Goal: Task Accomplishment & Management: Manage account settings

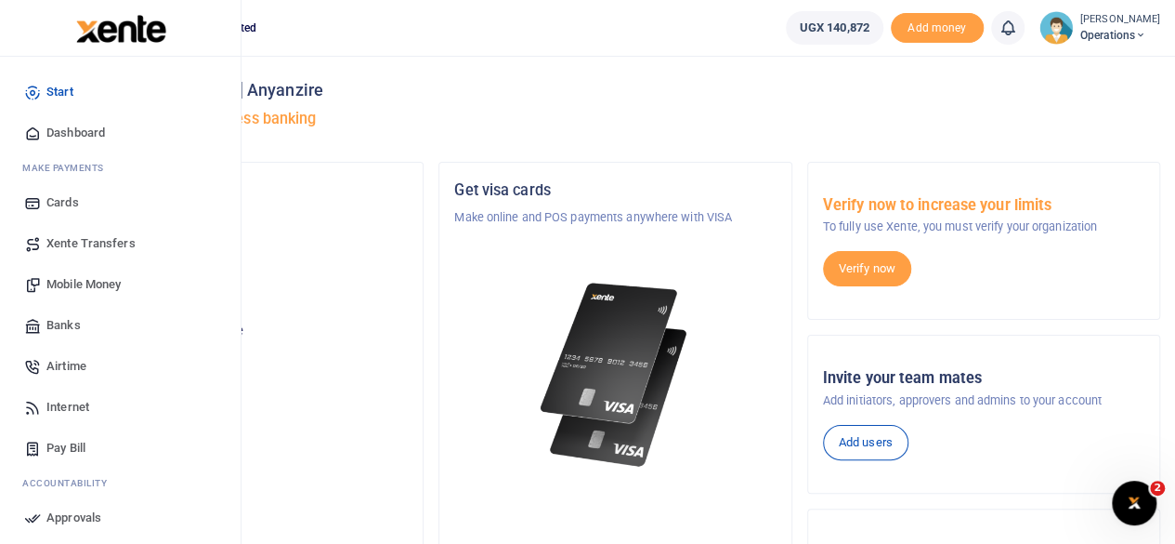
click at [93, 282] on span "Mobile Money" at bounding box center [83, 284] width 74 height 19
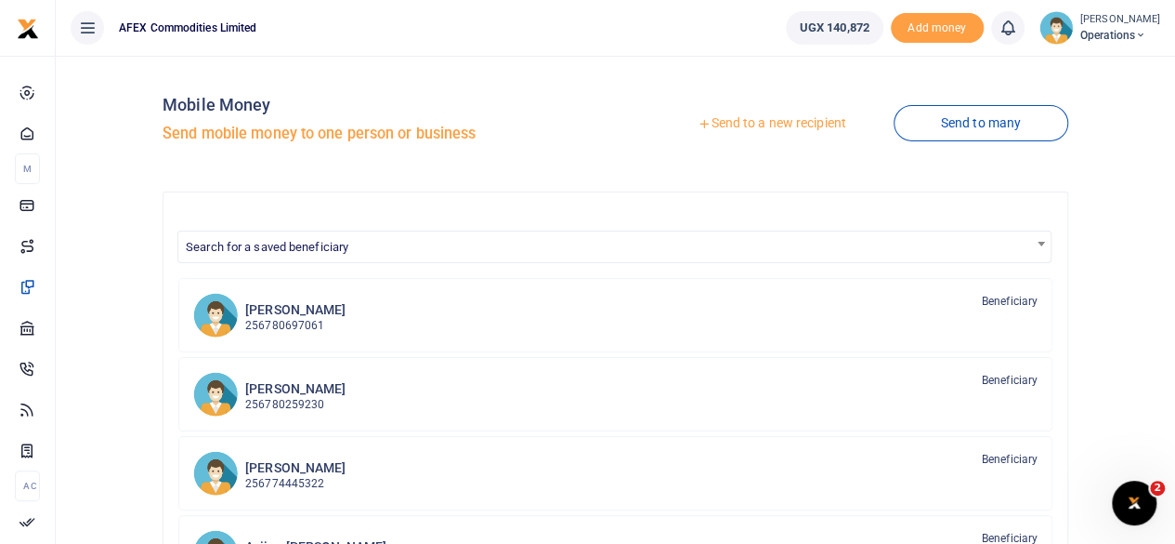
click at [720, 128] on link "Send to a new recipient" at bounding box center [771, 123] width 243 height 33
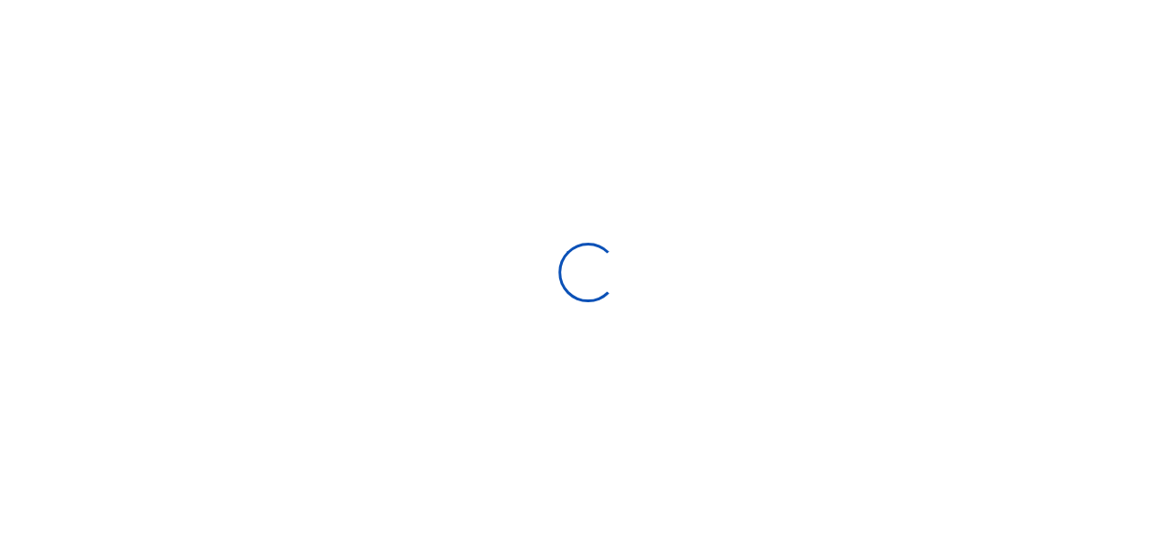
select select
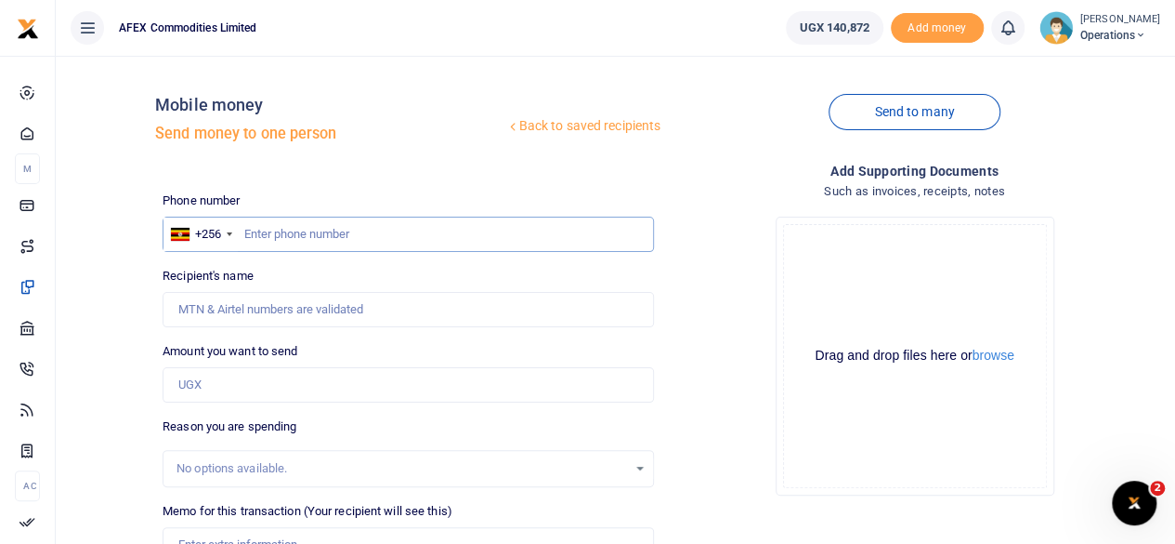
click at [266, 235] on input "text" at bounding box center [409, 234] width 492 height 35
paste input "786078879"
type input "786078879"
type input "Haruna Jawiyambe"
type input "786078879"
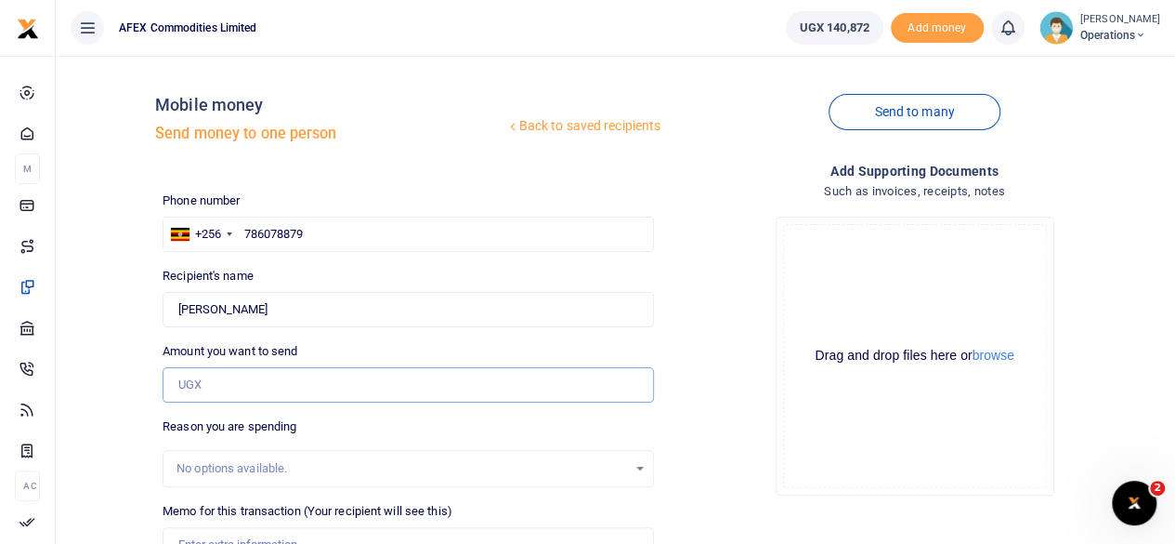
click at [239, 377] on input "Amount you want to send" at bounding box center [409, 384] width 492 height 35
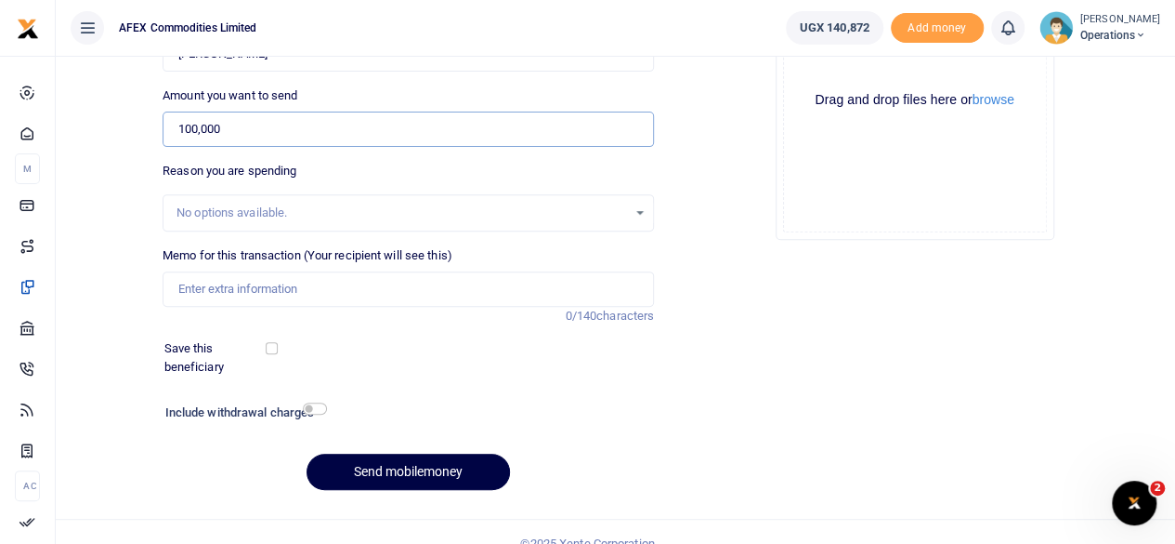
scroll to position [266, 0]
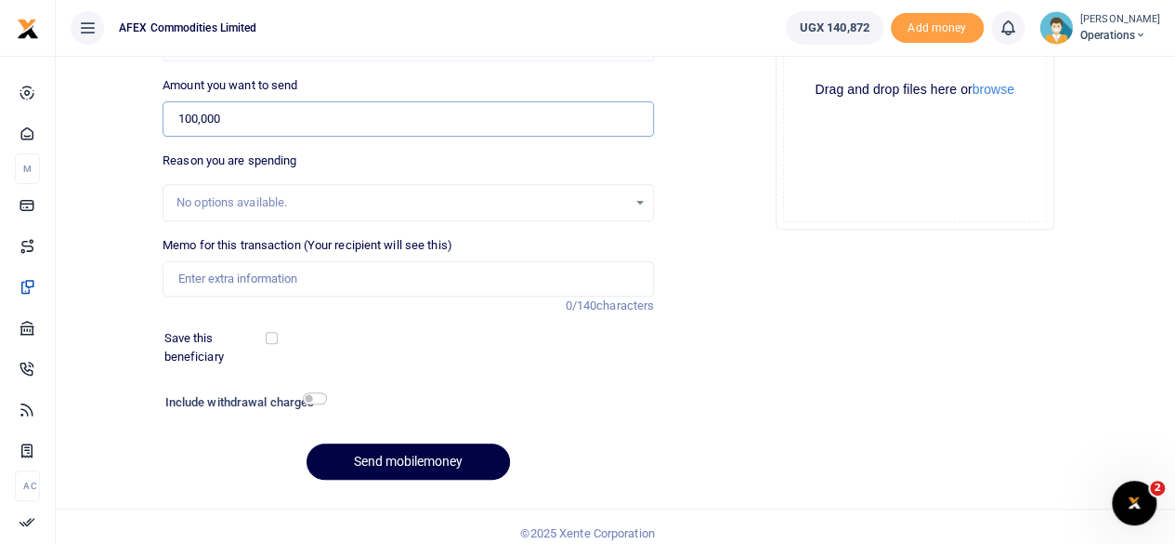
type input "100,000"
click at [310, 283] on input "Memo for this transaction (Your recipient will see this)" at bounding box center [409, 278] width 492 height 35
type input "Kibamba local security payment Sept"
click at [384, 461] on button "Send mobilemoney" at bounding box center [408, 461] width 203 height 36
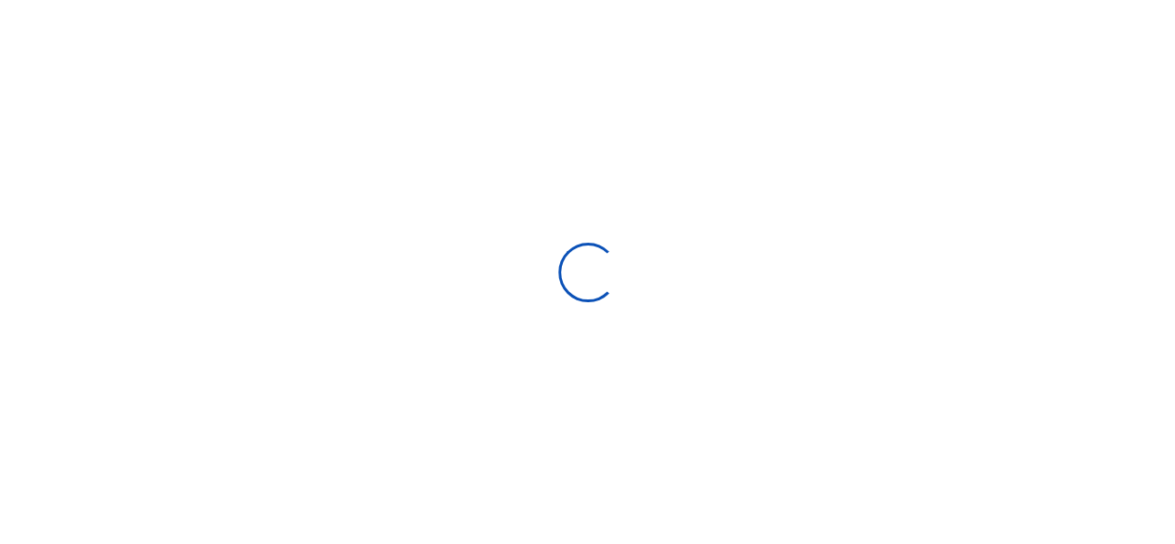
select select "Loading bundles"
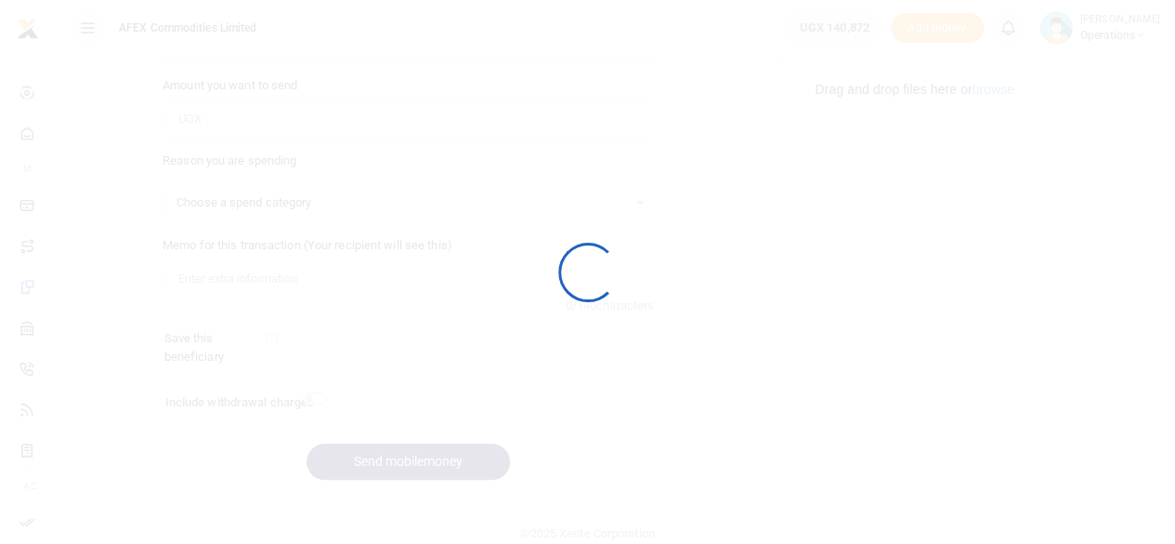
select select
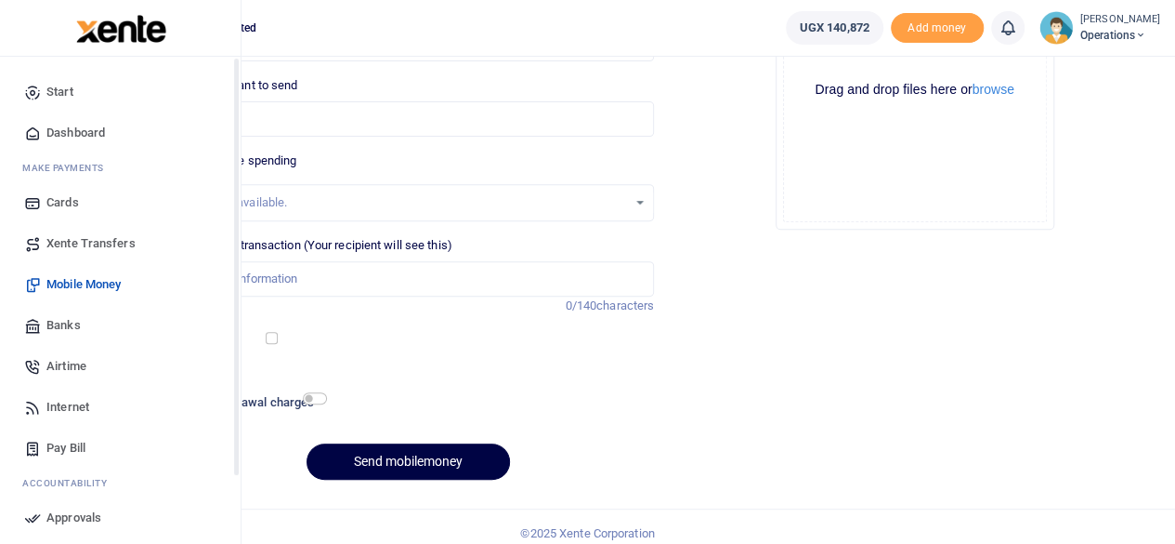
click at [77, 124] on span "Dashboard" at bounding box center [75, 133] width 59 height 19
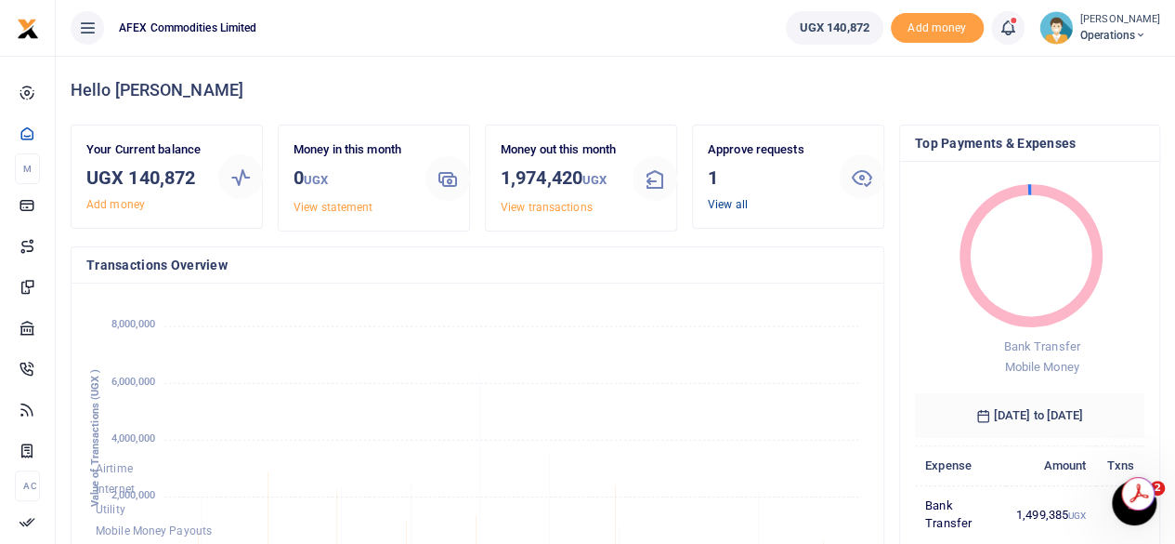
click at [736, 202] on link "View all" at bounding box center [728, 204] width 40 height 13
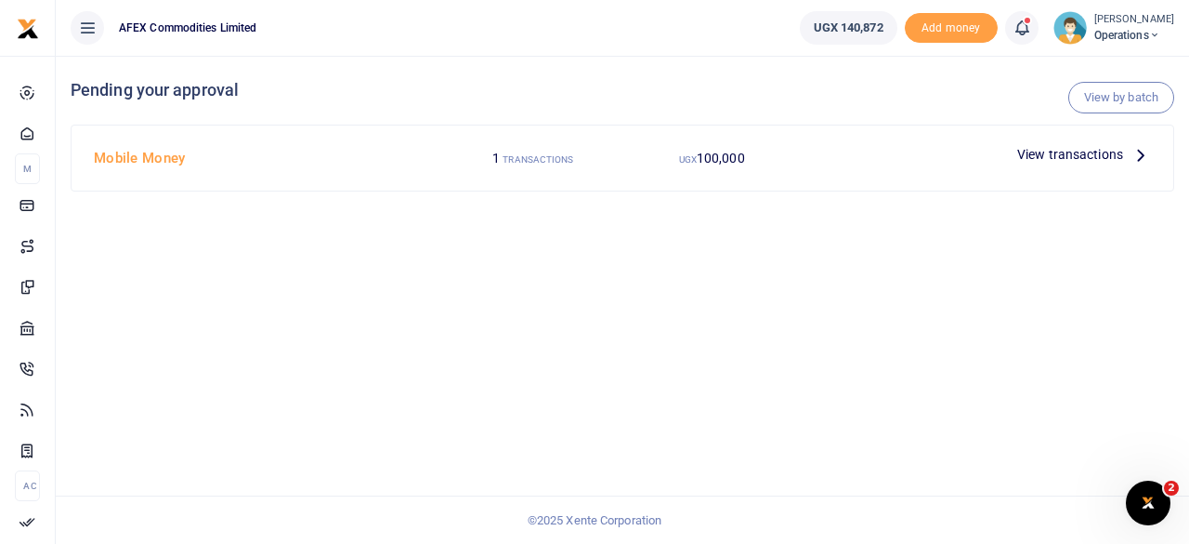
click at [1087, 153] on span "View transactions" at bounding box center [1070, 154] width 106 height 20
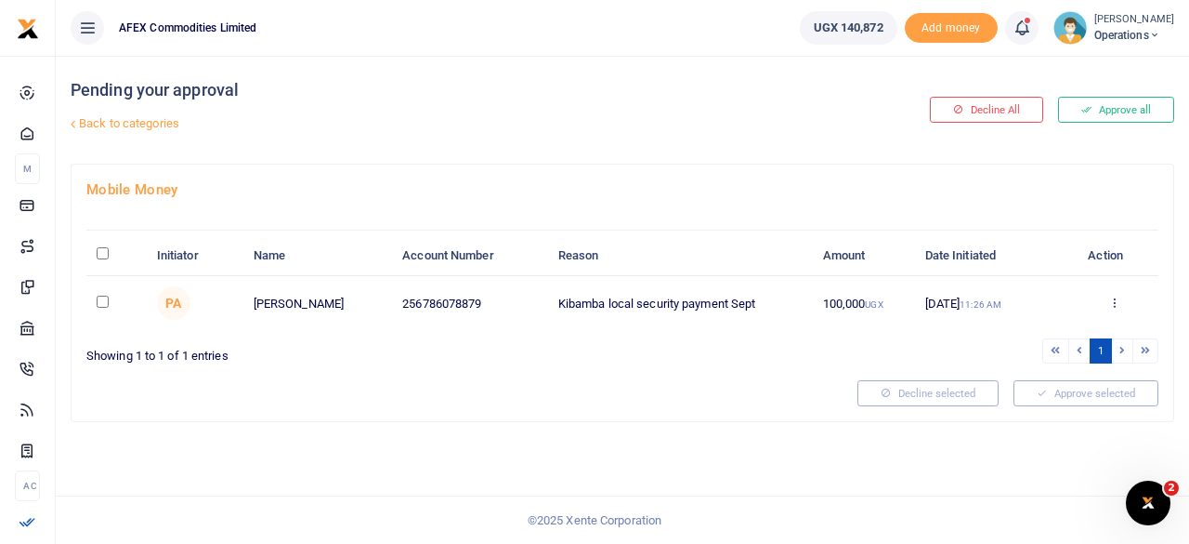
click at [1121, 296] on div "Approve Decline Details" at bounding box center [1115, 304] width 68 height 19
click at [1119, 297] on icon at bounding box center [1115, 301] width 12 height 13
click at [1057, 328] on link "Approve" at bounding box center [1046, 333] width 147 height 26
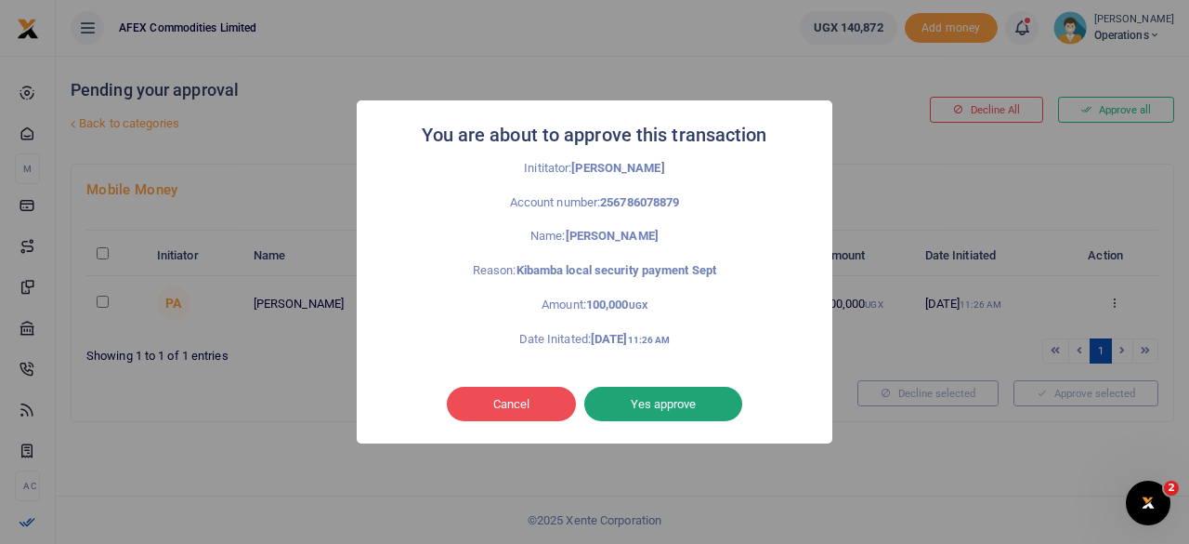
click at [663, 412] on button "Yes approve" at bounding box center [663, 404] width 158 height 35
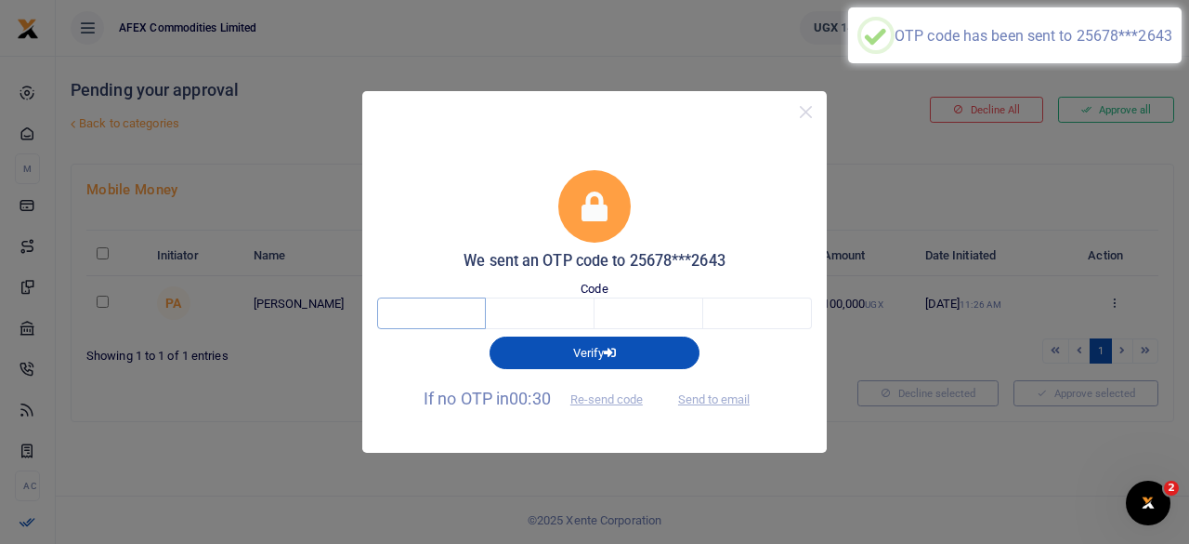
click at [449, 309] on input "text" at bounding box center [431, 313] width 109 height 32
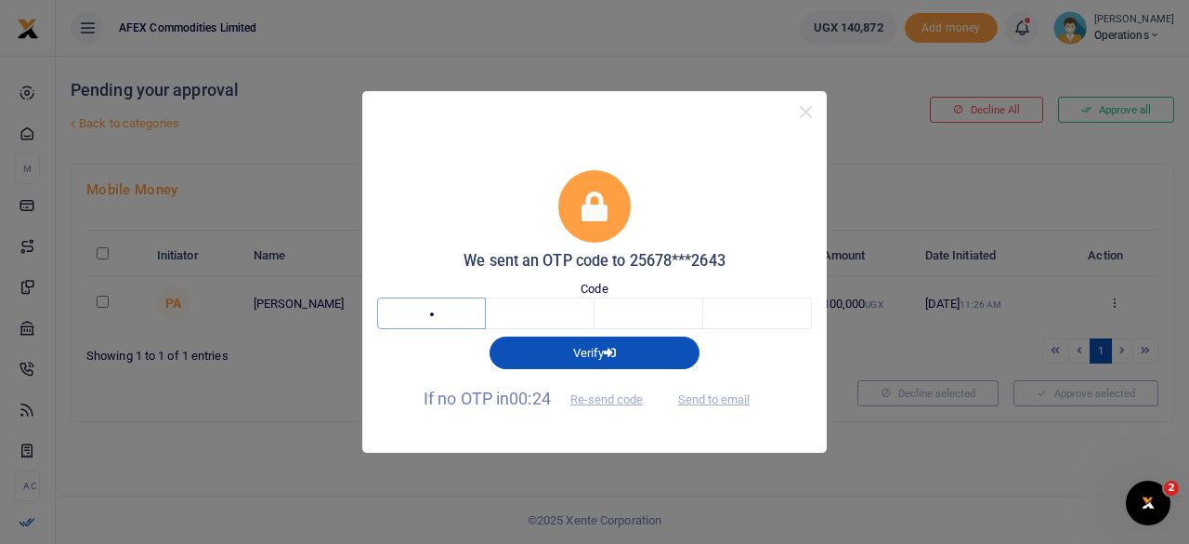
type input "7"
type input "2"
type input "9"
type input "3"
